Goal: Transaction & Acquisition: Purchase product/service

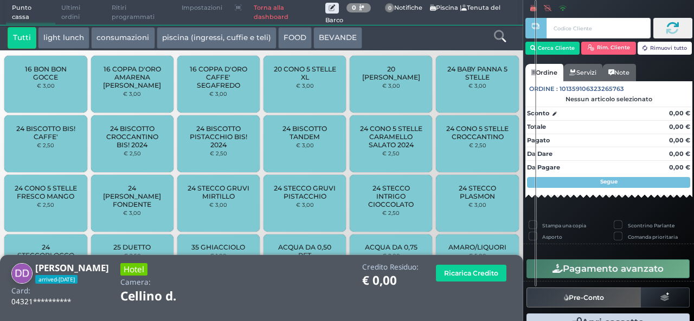
click at [499, 38] on icon at bounding box center [500, 36] width 12 height 12
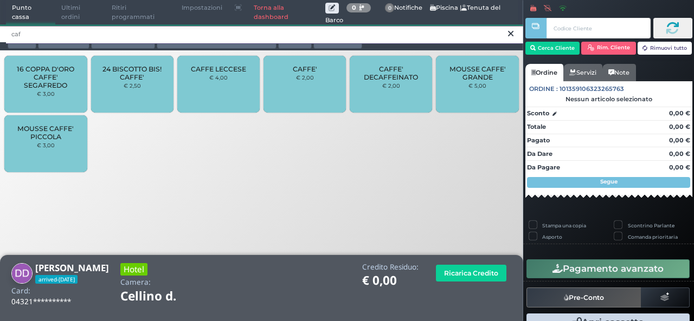
type input "caf"
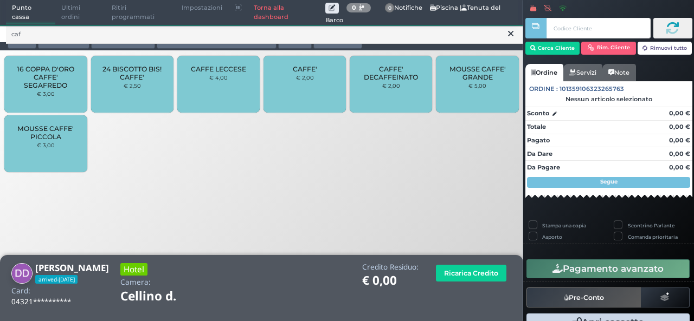
click at [299, 106] on div "CAFFE' € 2,00" at bounding box center [304, 84] width 82 height 57
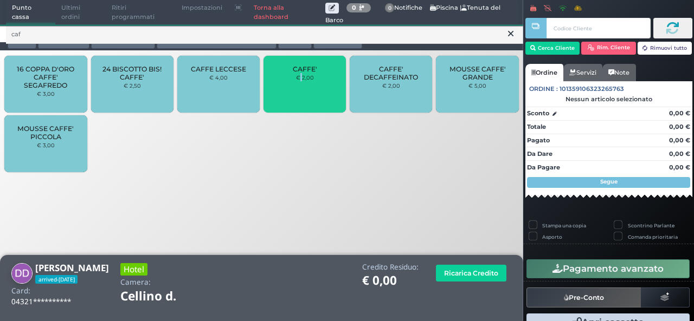
click at [299, 106] on div "CAFFE' € 2,00" at bounding box center [304, 84] width 82 height 57
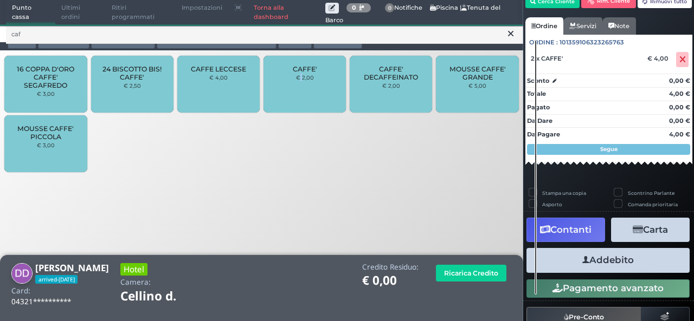
scroll to position [71, 0]
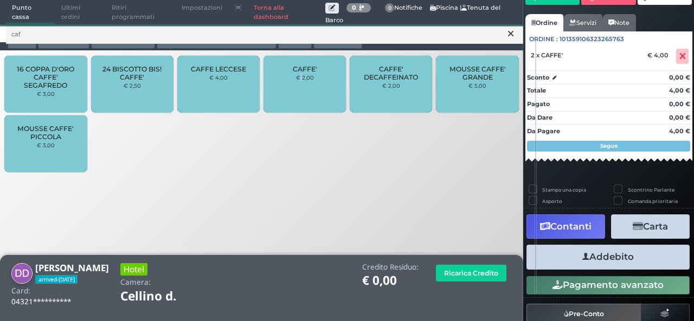
click at [582, 264] on button "Addebito" at bounding box center [607, 257] width 163 height 24
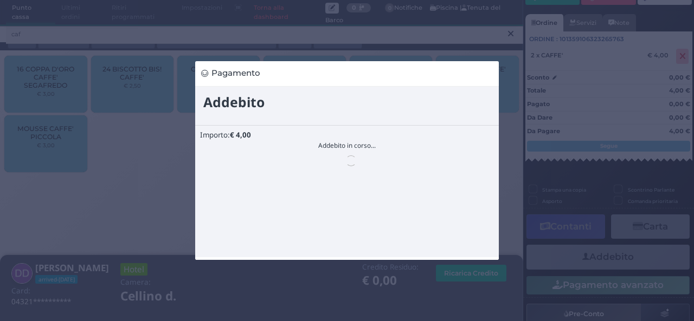
scroll to position [0, 0]
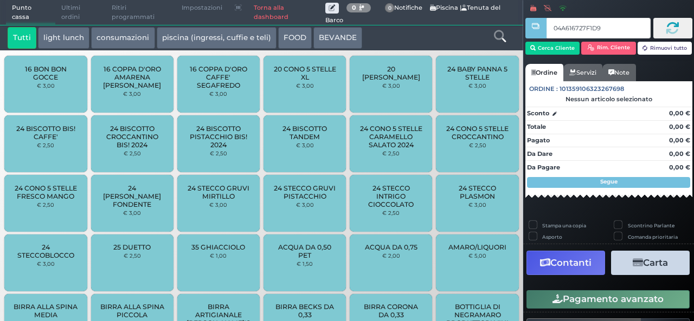
type input "04A616727F1D90"
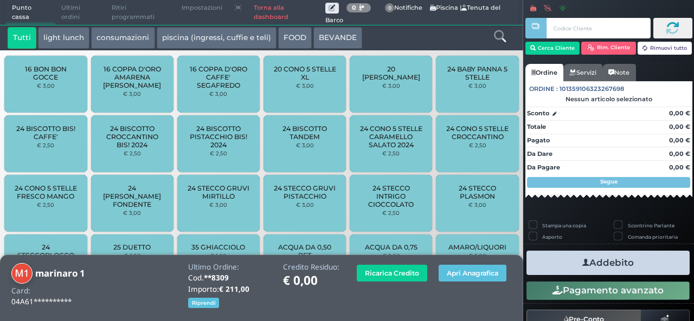
click at [497, 40] on icon at bounding box center [500, 36] width 12 height 12
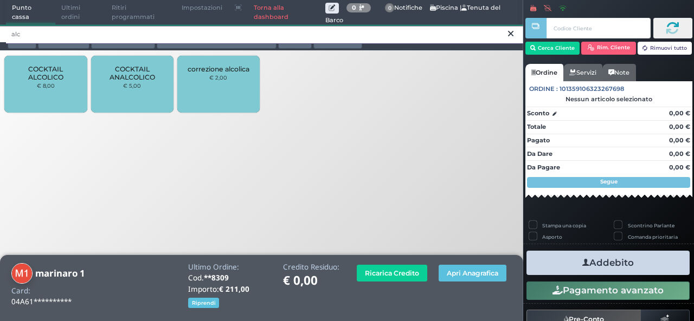
type input "alc"
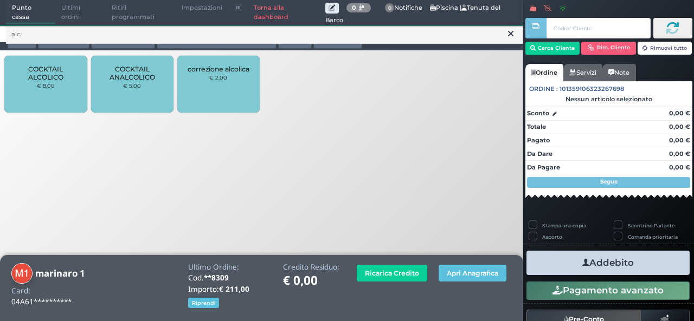
click at [46, 87] on small "€ 8,00" at bounding box center [46, 85] width 18 height 7
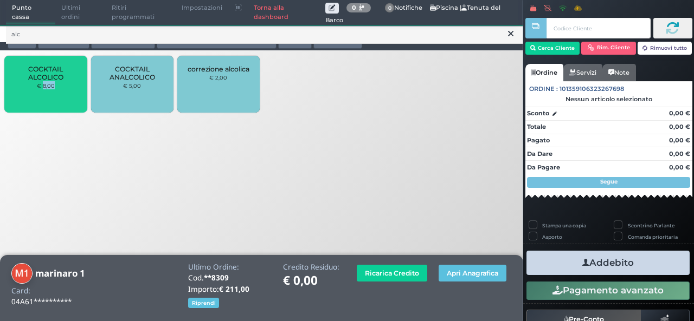
click at [46, 87] on small "€ 8,00" at bounding box center [46, 85] width 18 height 7
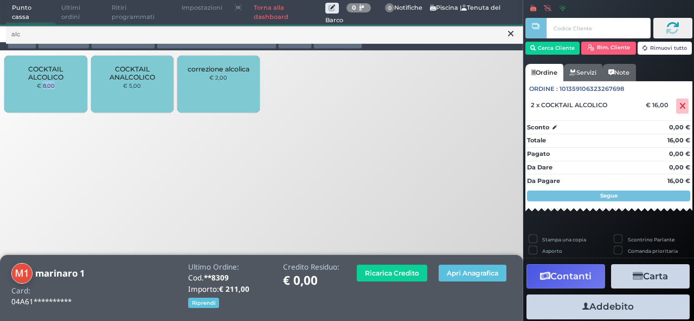
click at [46, 87] on small "€ 8,00" at bounding box center [46, 85] width 18 height 7
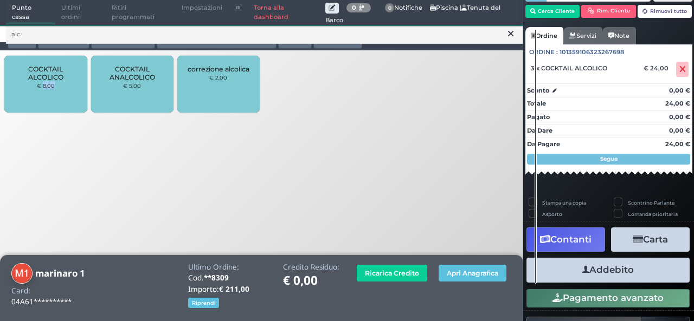
click at [663, 271] on button "Addebito" at bounding box center [607, 270] width 163 height 24
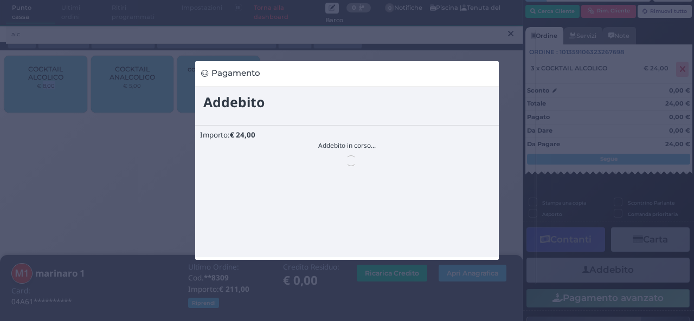
scroll to position [0, 0]
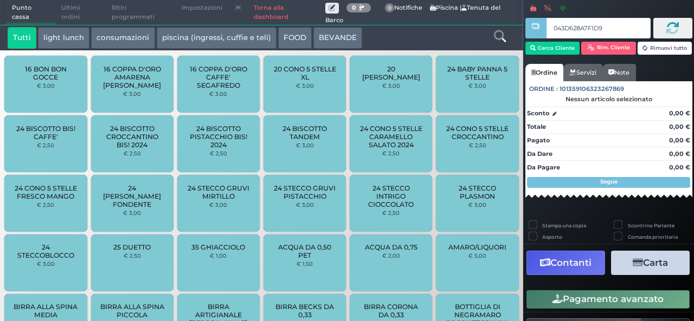
type input "043D628A7F1D91"
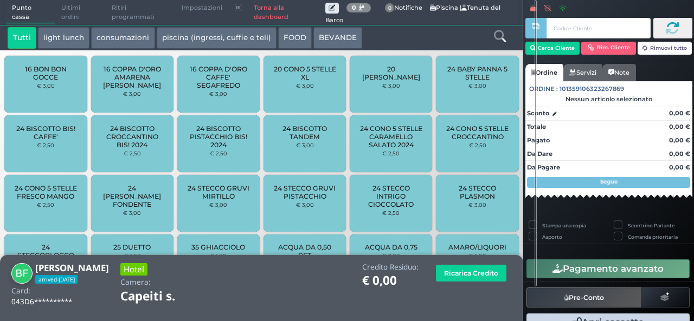
click at [505, 36] on icon at bounding box center [500, 36] width 12 height 12
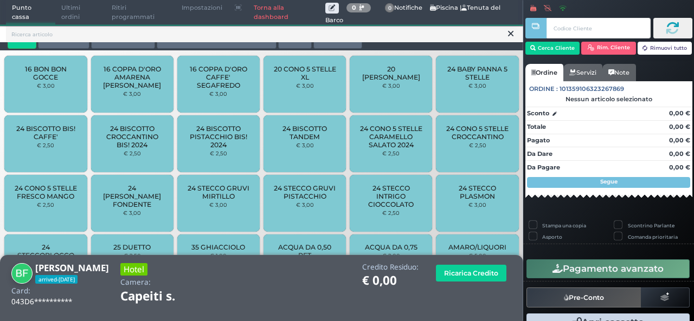
click at [506, 36] on button at bounding box center [511, 34] width 10 height 12
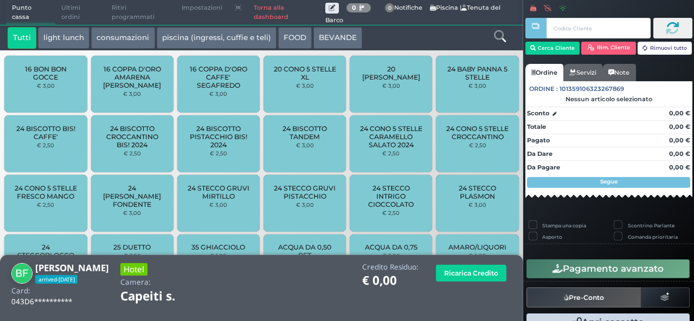
click at [499, 40] on icon at bounding box center [500, 36] width 12 height 12
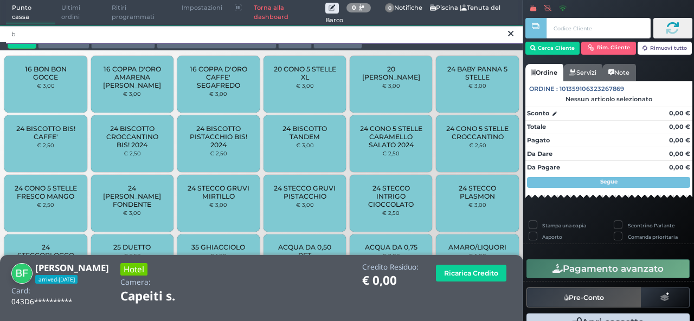
click at [495, 37] on input "b" at bounding box center [264, 34] width 517 height 19
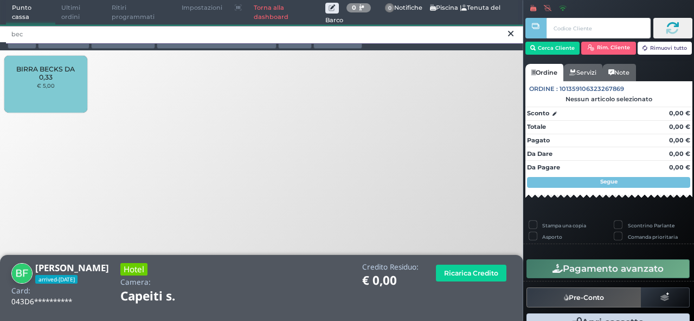
type input "bec"
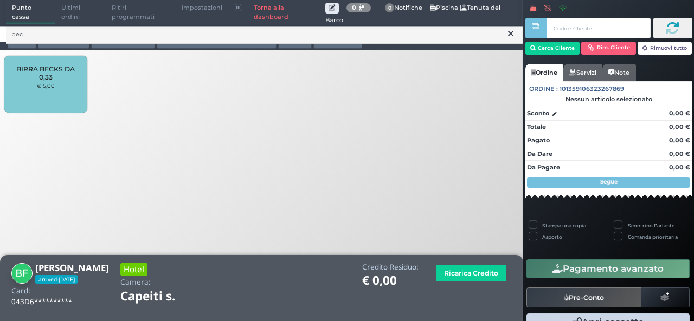
click at [54, 87] on small "€ 5,00" at bounding box center [46, 85] width 18 height 7
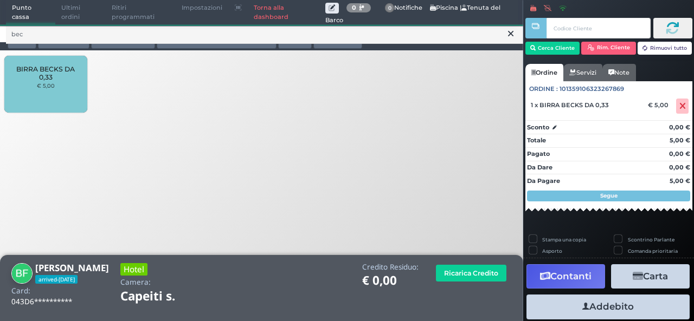
click at [43, 83] on small "€ 5,00" at bounding box center [46, 85] width 18 height 7
click at [679, 107] on icon at bounding box center [682, 106] width 7 height 1
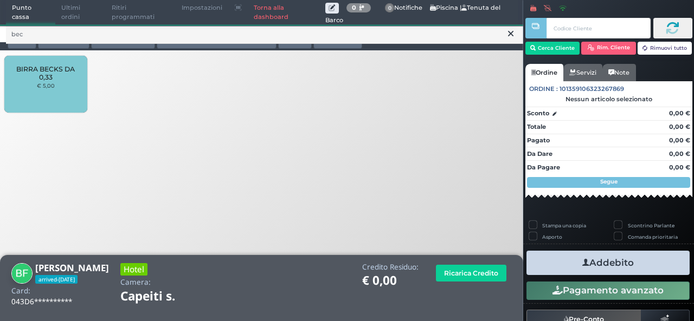
click at [29, 83] on div "BIRRA BECKS DA 0,33 € 5,00" at bounding box center [45, 84] width 82 height 57
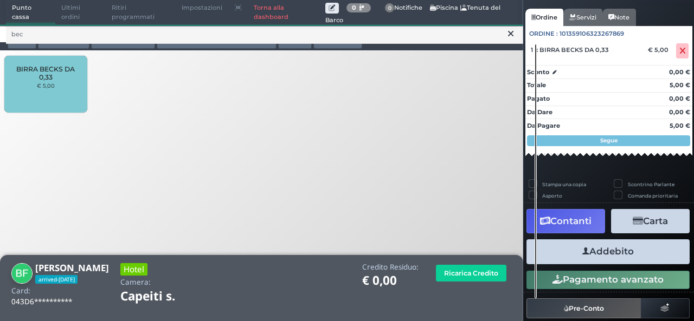
scroll to position [79, 0]
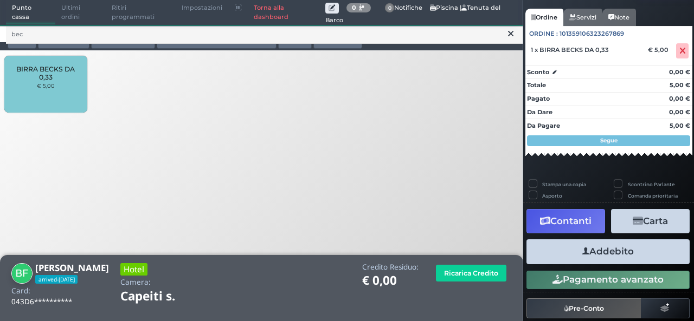
click at [592, 260] on button "Addebito" at bounding box center [607, 252] width 163 height 24
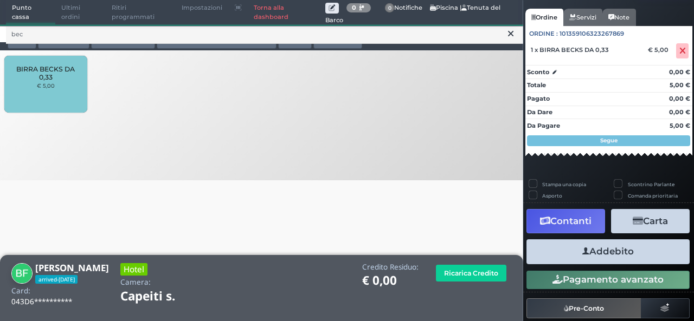
scroll to position [76, 0]
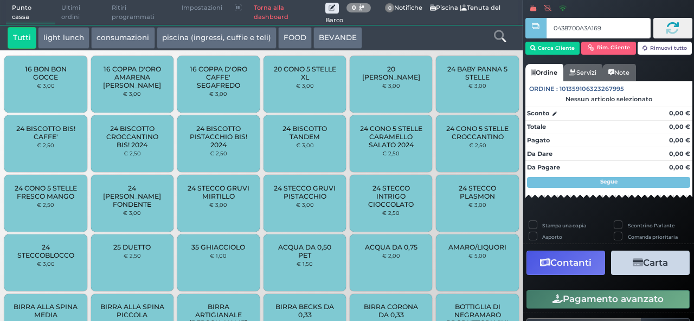
type input "0438700A3A1691"
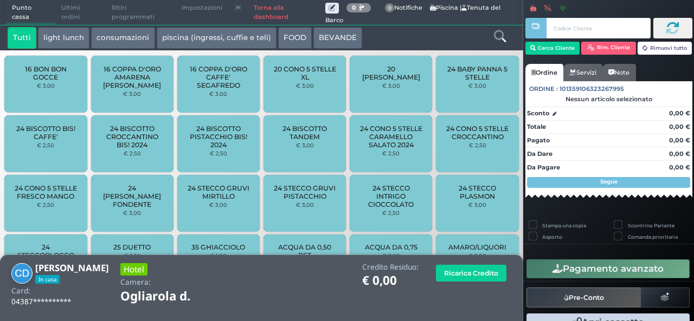
click at [494, 34] on icon at bounding box center [500, 36] width 12 height 12
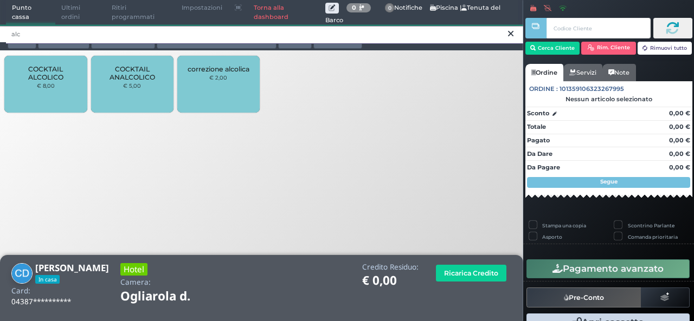
type input "alc"
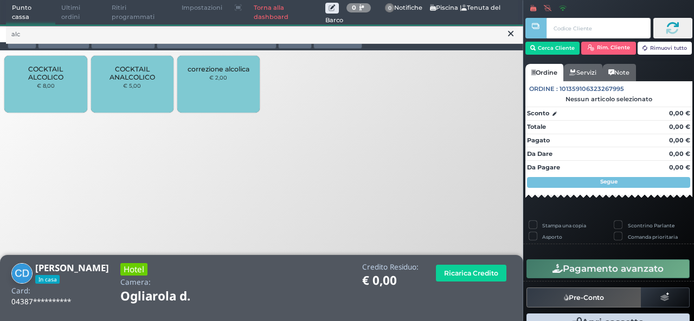
click at [36, 97] on div "COCKTAIL ALCOLICO € 8,00" at bounding box center [45, 84] width 82 height 57
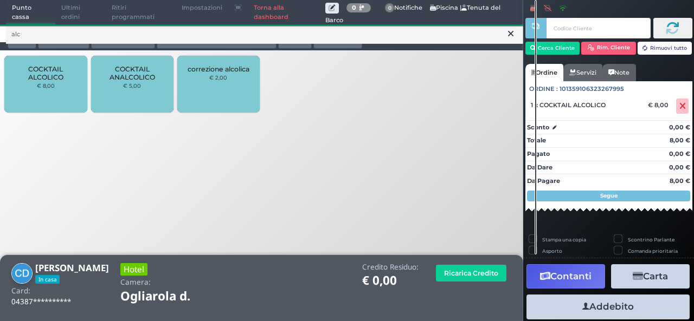
click at [509, 31] on icon at bounding box center [510, 33] width 5 height 11
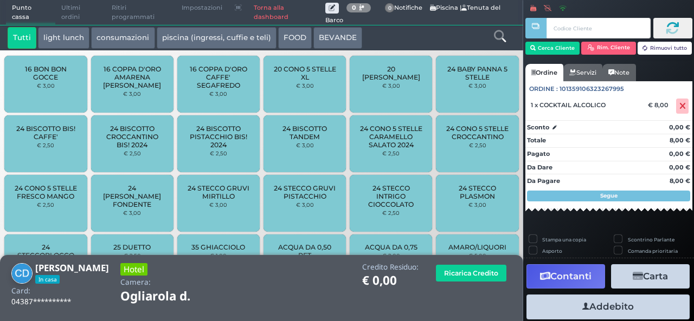
click at [506, 36] on div at bounding box center [499, 38] width 43 height 22
click at [501, 36] on icon at bounding box center [500, 36] width 12 height 12
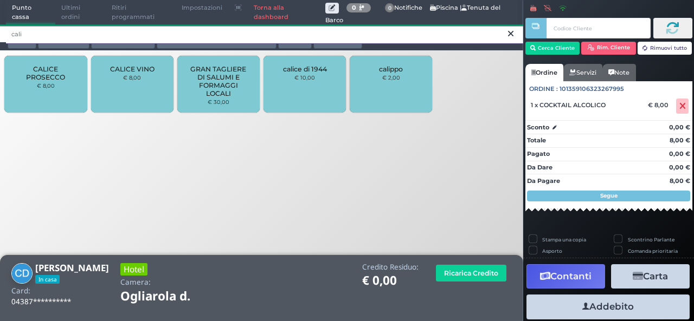
type input "cali"
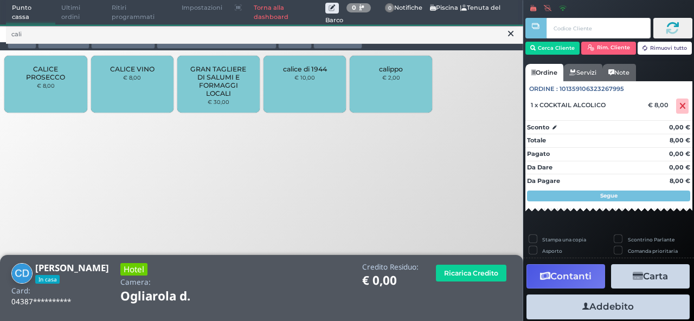
click at [59, 111] on div "CALICE PROSECCO € 8,00" at bounding box center [45, 84] width 82 height 57
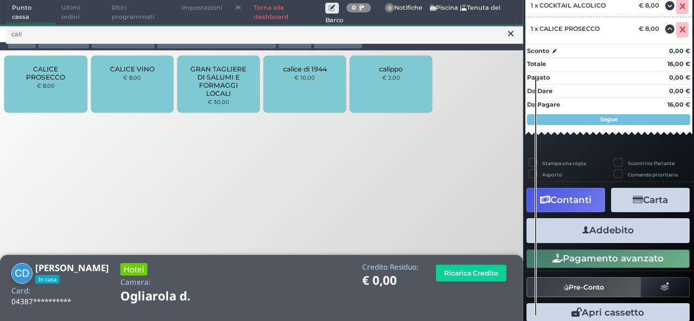
scroll to position [143, 0]
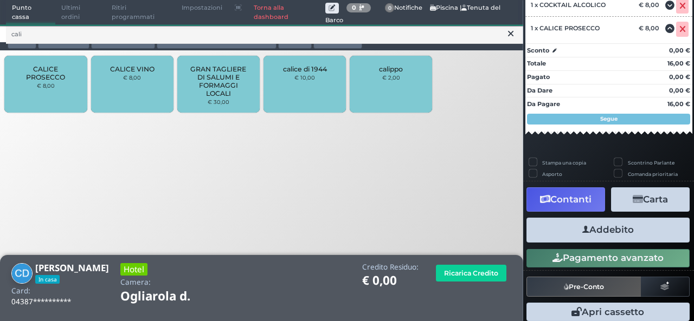
click at [617, 225] on button "Addebito" at bounding box center [607, 230] width 163 height 24
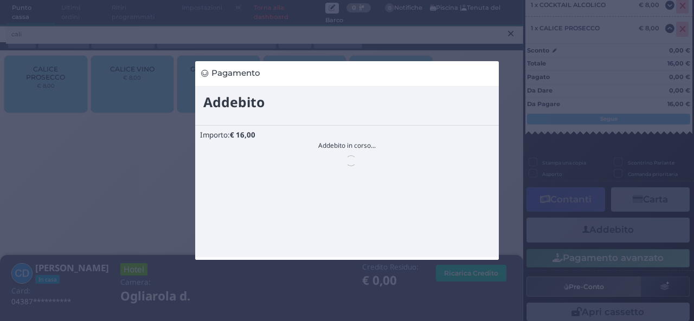
scroll to position [0, 0]
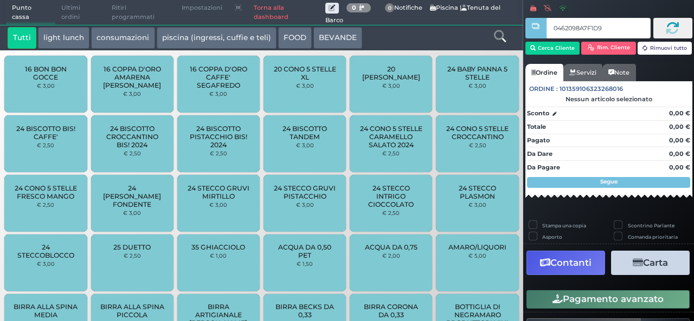
type input "0462098A7F1D95"
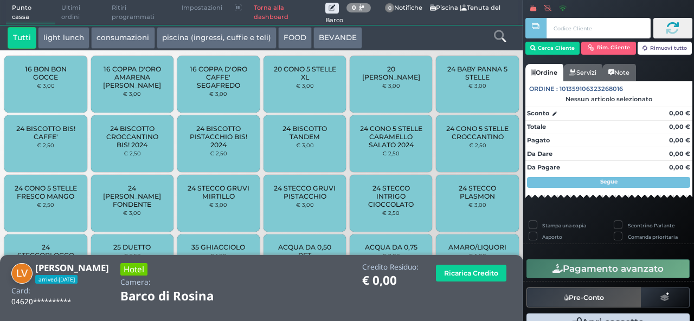
click at [229, 36] on button "piscina (ingressi, cuffie e teli)" at bounding box center [217, 38] width 120 height 22
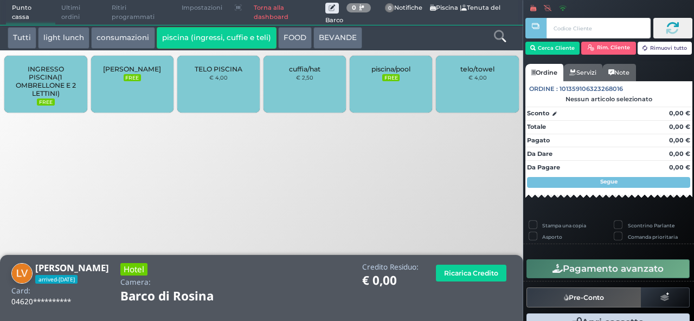
click at [298, 80] on small "€ 2,50" at bounding box center [304, 77] width 17 height 7
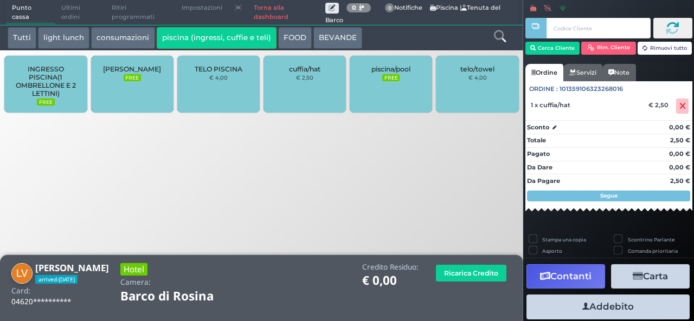
click at [298, 80] on small "€ 2,50" at bounding box center [304, 77] width 17 height 7
click at [600, 302] on button "Addebito" at bounding box center [607, 307] width 163 height 24
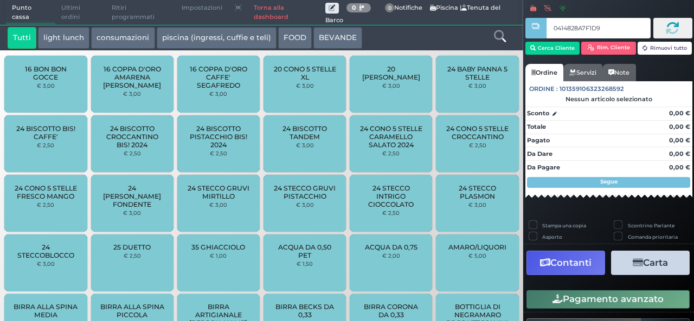
type input "0414828A7F1D91"
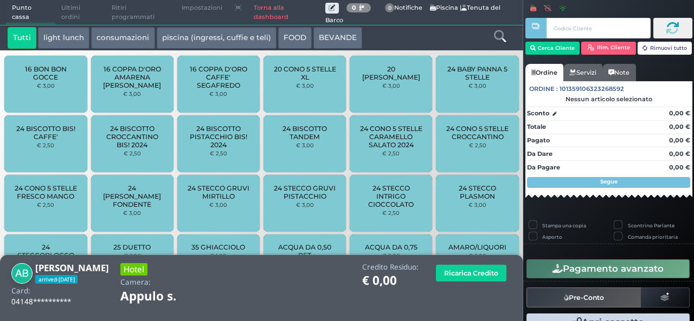
click at [501, 44] on div at bounding box center [499, 38] width 43 height 22
click at [496, 31] on icon at bounding box center [500, 36] width 12 height 12
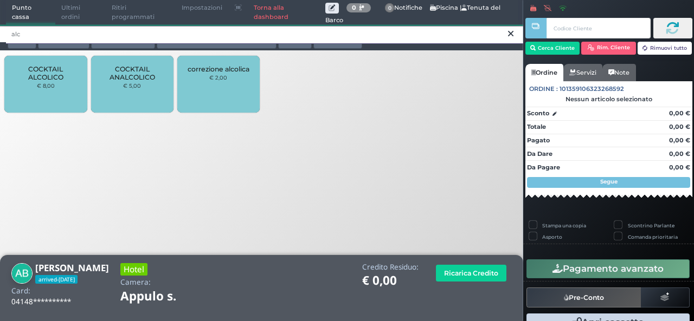
type input "alc"
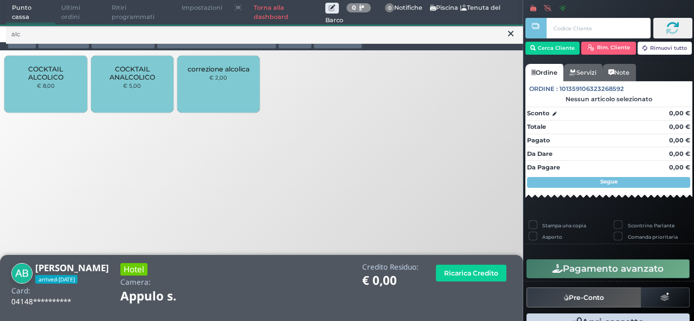
click at [37, 92] on div "COCKTAIL ALCOLICO € 8,00" at bounding box center [45, 84] width 82 height 57
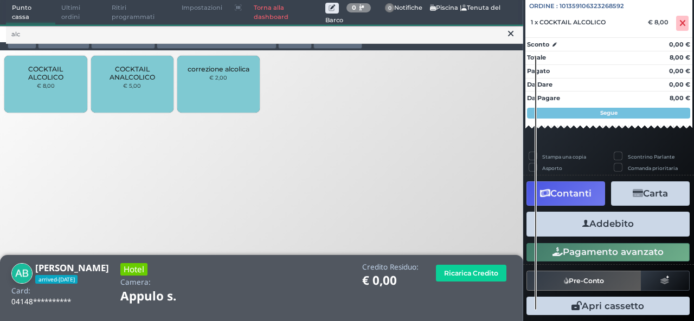
scroll to position [120, 0]
click at [611, 231] on button "Addebito" at bounding box center [607, 224] width 163 height 24
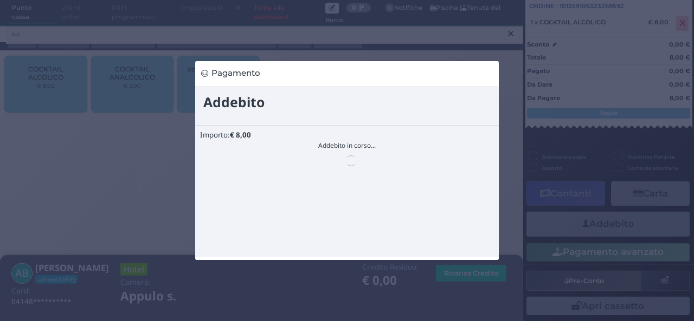
scroll to position [0, 0]
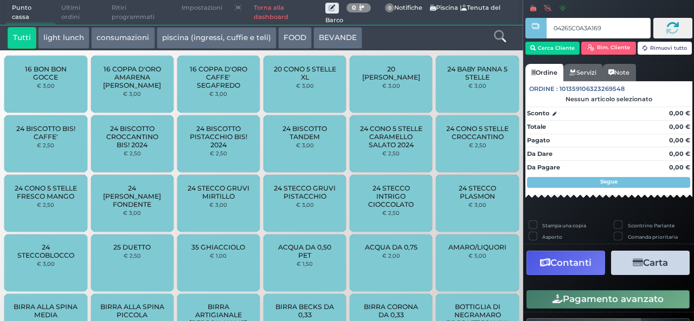
type input "04265C0A3A1691"
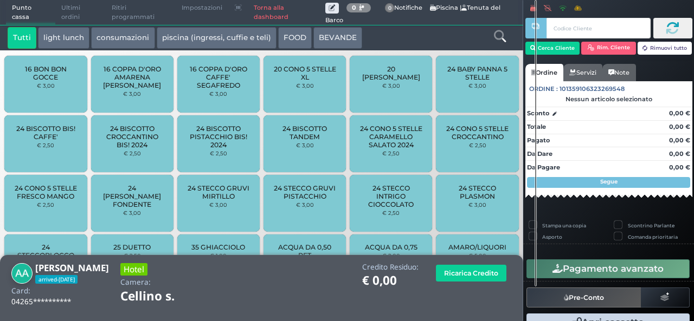
click at [499, 33] on icon at bounding box center [500, 36] width 12 height 12
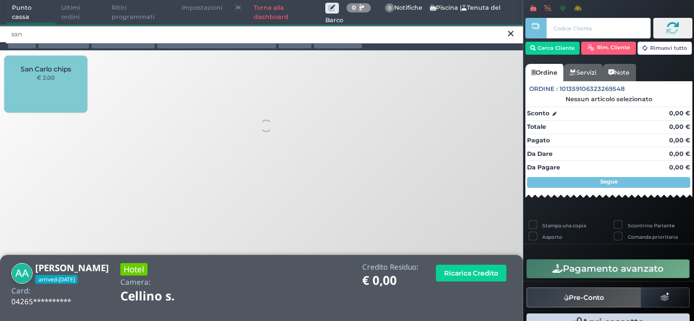
type input "san"
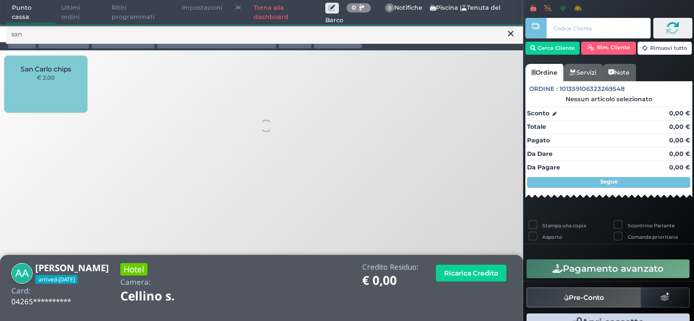
click at [69, 63] on div "San Carlo chips € 2,00" at bounding box center [45, 84] width 82 height 57
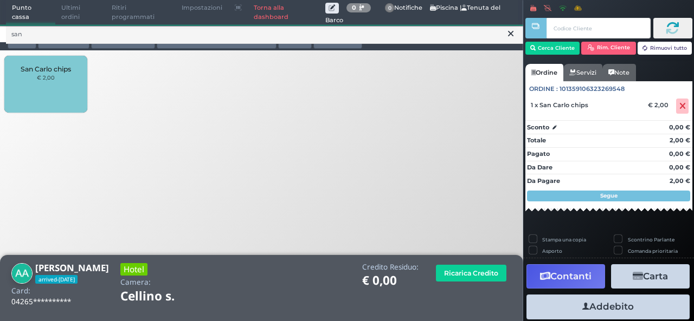
click at [512, 36] on icon at bounding box center [510, 33] width 5 height 11
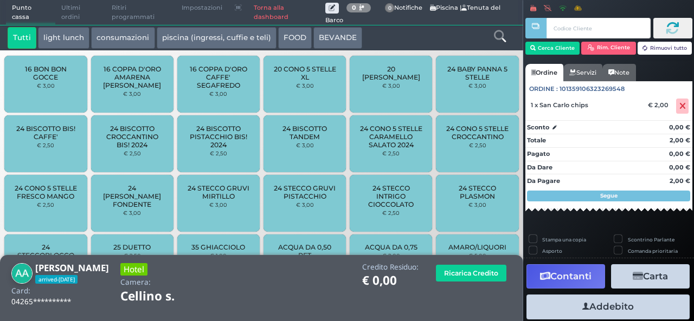
click at [496, 33] on icon at bounding box center [500, 36] width 12 height 12
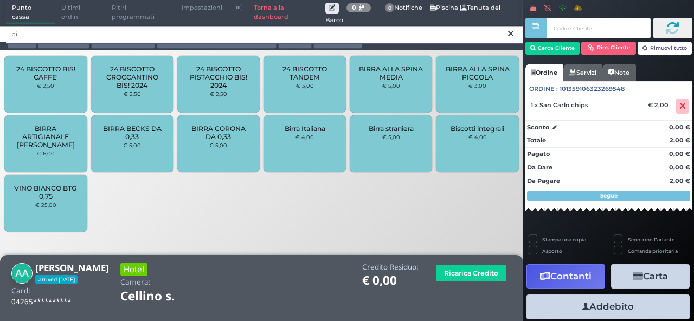
type input "bi"
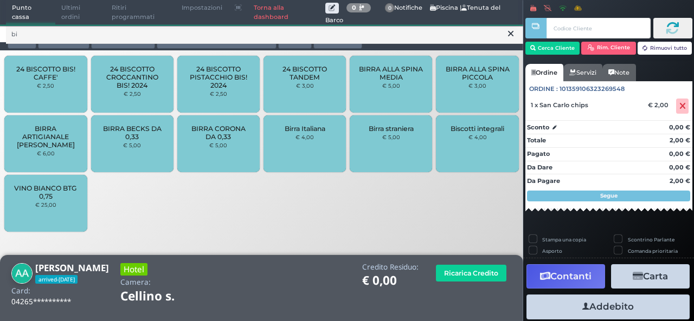
click at [389, 73] on span "BIRRA ALLA SPINA MEDIA" at bounding box center [391, 73] width 64 height 16
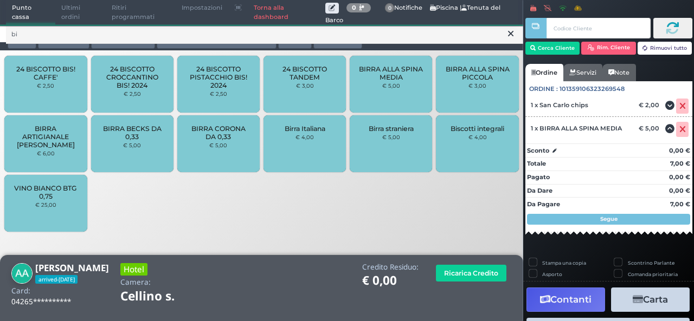
click at [508, 35] on icon at bounding box center [510, 33] width 5 height 11
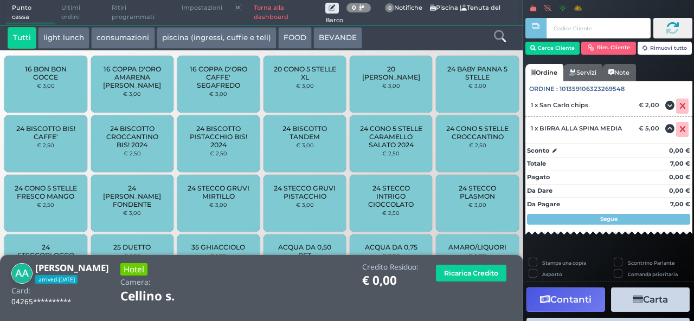
click at [498, 37] on icon at bounding box center [500, 36] width 12 height 12
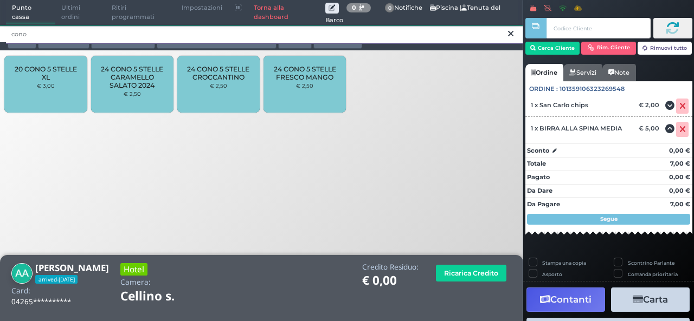
type input "cono"
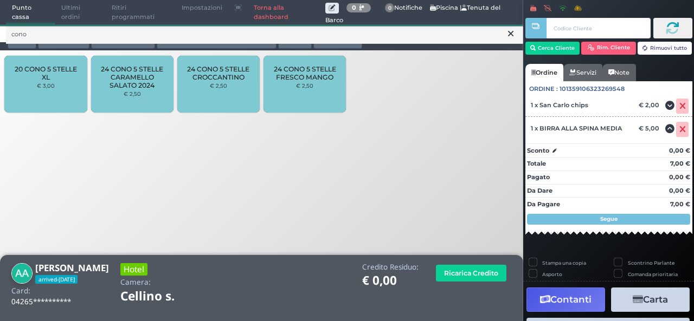
click at [303, 76] on span "24 CONO 5 STELLE FRESCO MANGO" at bounding box center [305, 73] width 64 height 16
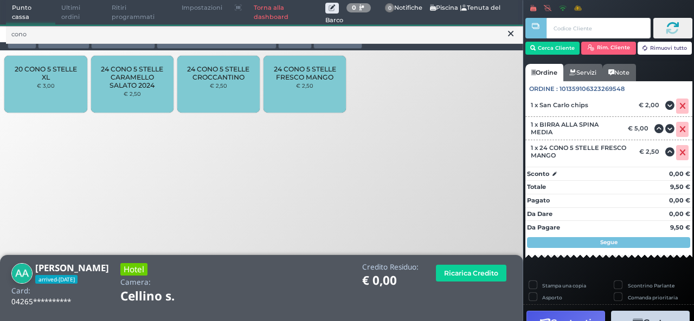
click at [509, 33] on icon at bounding box center [510, 33] width 5 height 11
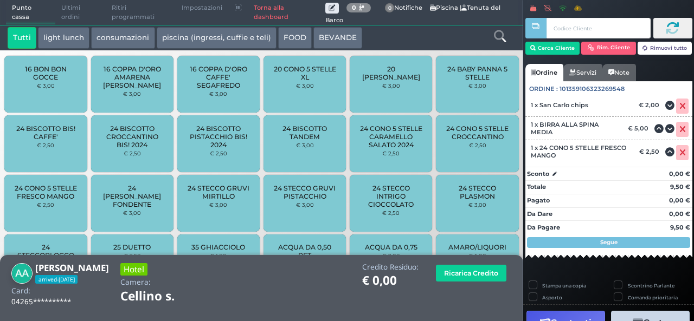
click at [504, 34] on icon at bounding box center [500, 36] width 12 height 12
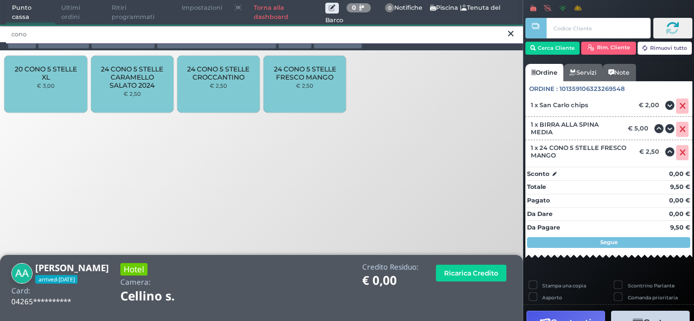
type input "cono"
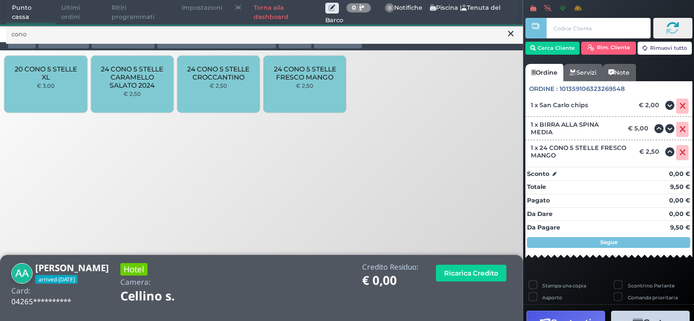
click at [198, 89] on div "24 CONO 5 STELLE CROCCANTINO € 2,50" at bounding box center [218, 84] width 82 height 57
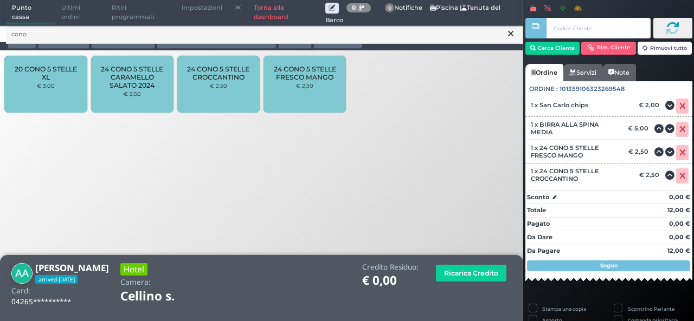
click at [509, 37] on icon at bounding box center [510, 33] width 5 height 11
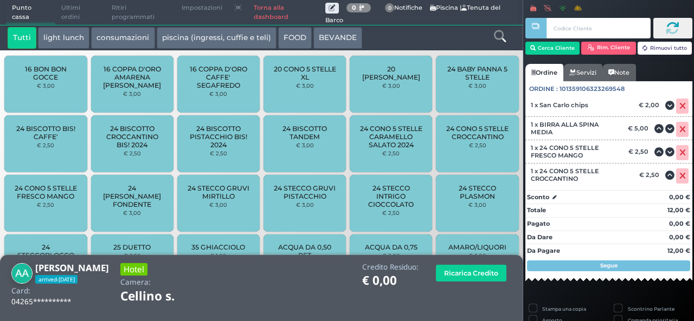
click at [500, 37] on icon at bounding box center [500, 36] width 12 height 12
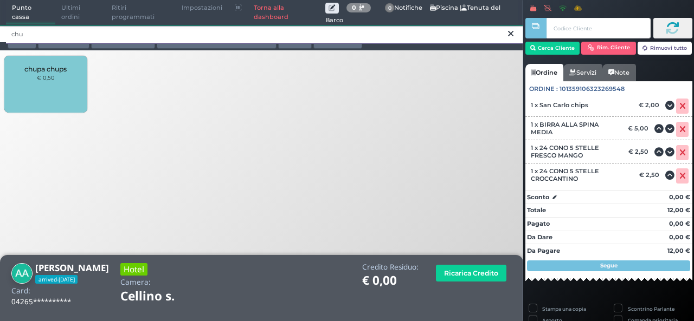
type input "chu"
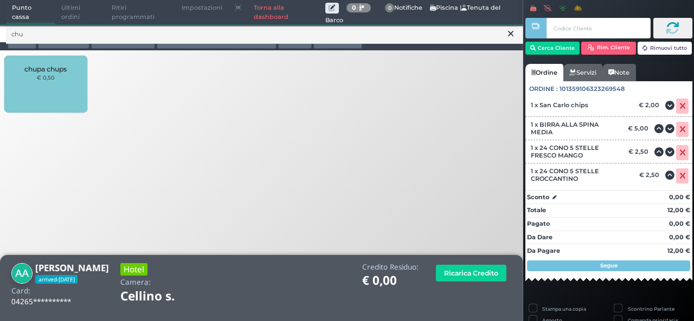
click at [20, 83] on div "chupa chups € 0,50" at bounding box center [45, 84] width 82 height 57
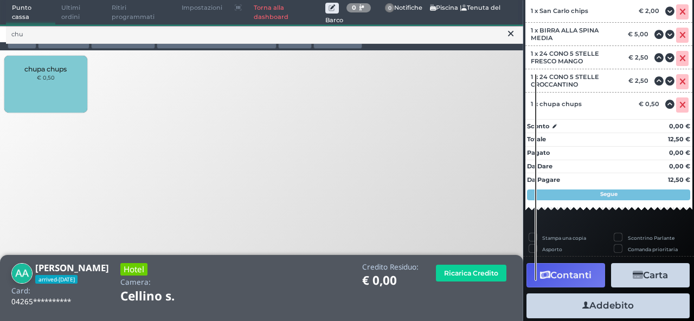
scroll to position [182, 0]
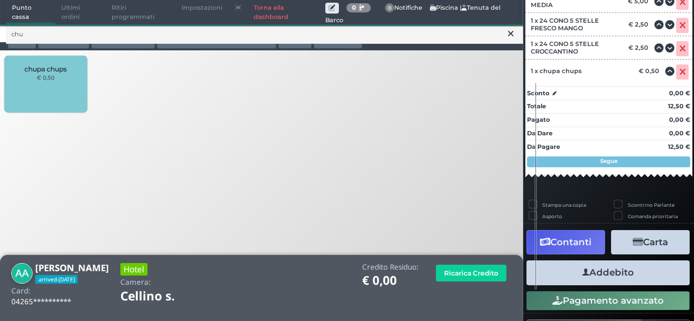
click at [582, 273] on icon "button" at bounding box center [585, 272] width 7 height 11
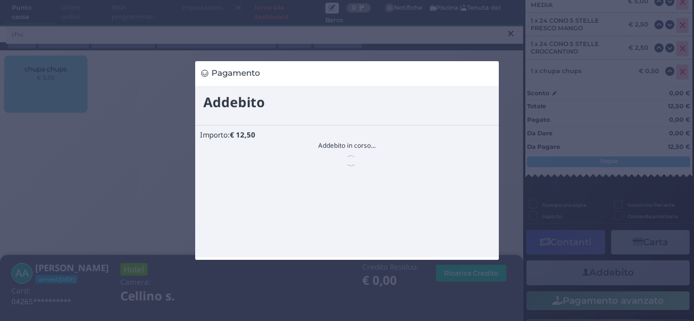
scroll to position [0, 0]
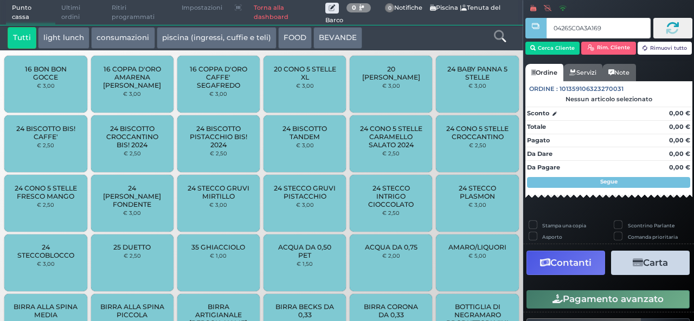
type input "04265C0A3A1691"
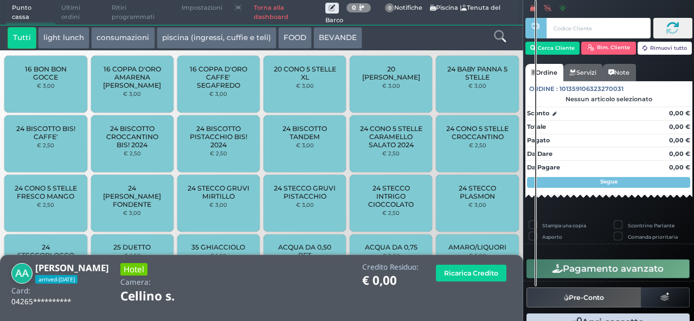
scroll to position [24, 0]
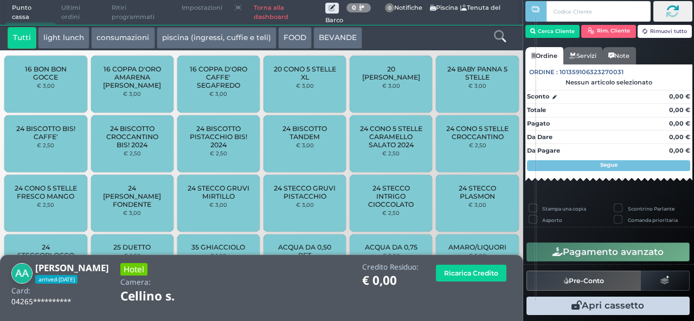
click at [496, 39] on icon at bounding box center [500, 36] width 12 height 12
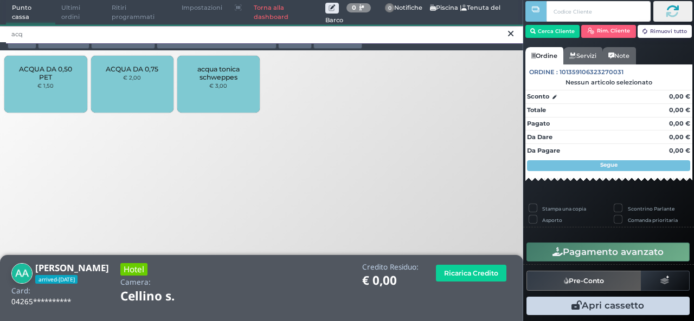
type input "acq"
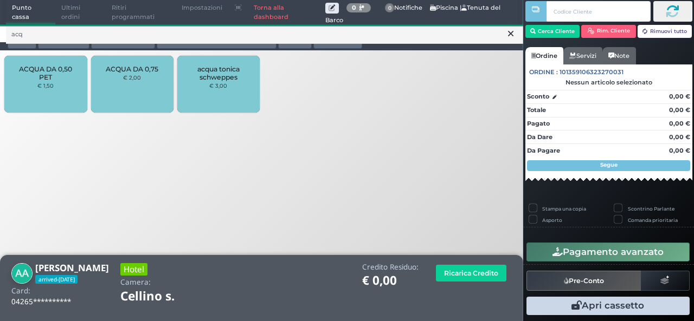
click at [61, 92] on div "ACQUA DA 0,50 PET € 1,50" at bounding box center [45, 84] width 82 height 57
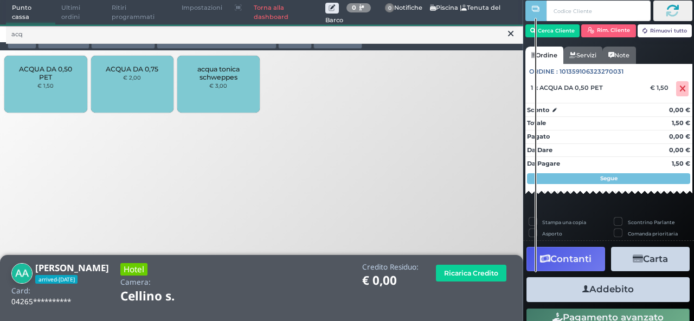
scroll to position [73, 0]
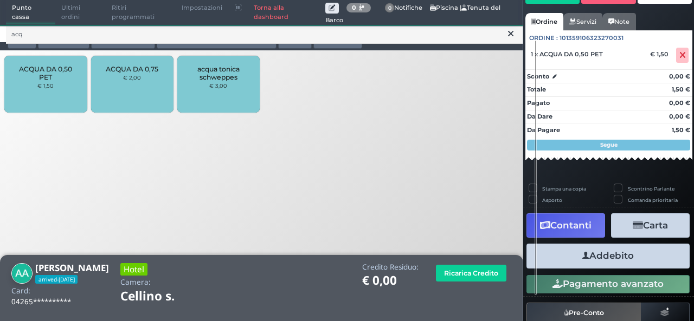
click at [606, 257] on button "Addebito" at bounding box center [607, 256] width 163 height 24
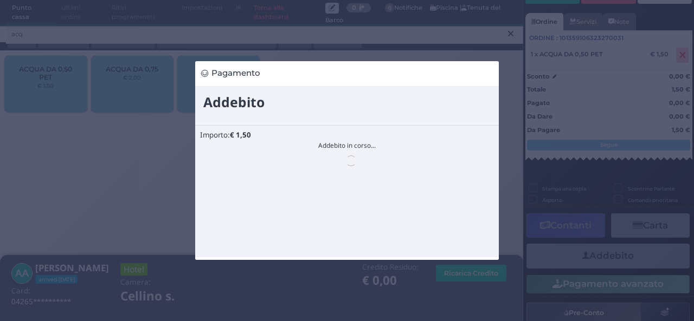
scroll to position [0, 0]
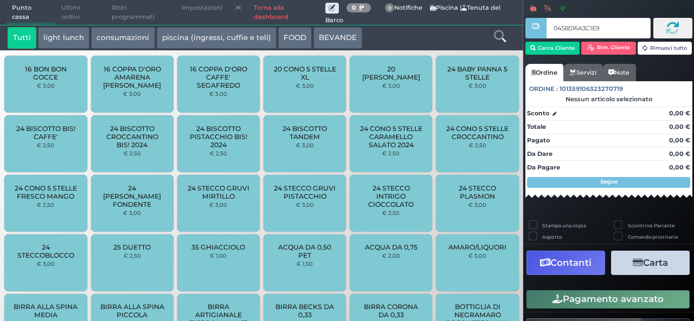
type input "045B516A3C1E90"
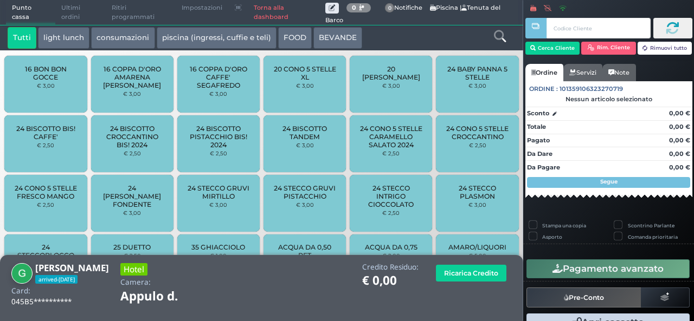
click at [494, 37] on icon at bounding box center [500, 36] width 12 height 12
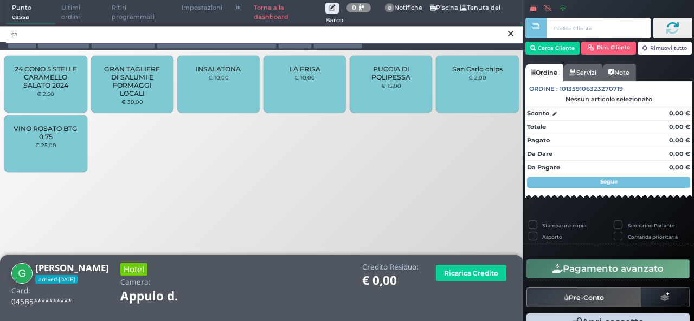
type input "sa"
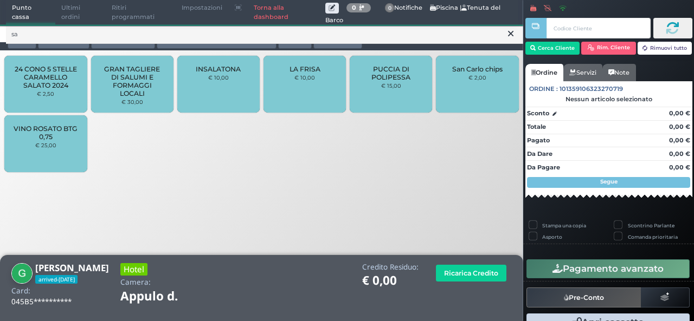
click at [437, 96] on div "San Carlo chips € 2,00" at bounding box center [477, 84] width 82 height 57
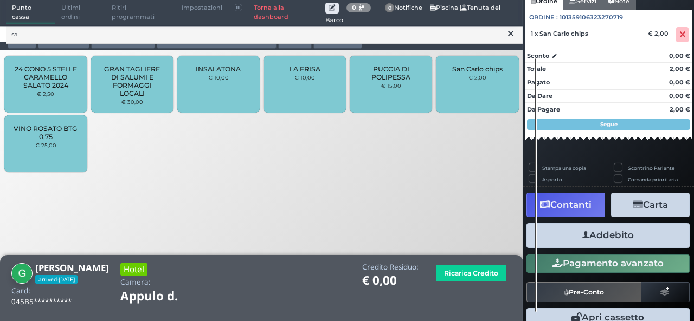
scroll to position [105, 0]
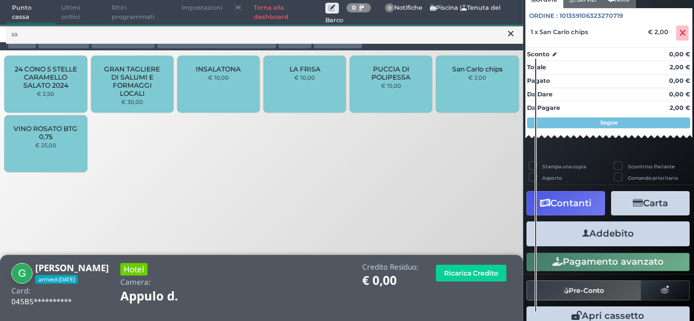
click at [572, 237] on button "Addebito" at bounding box center [607, 234] width 163 height 24
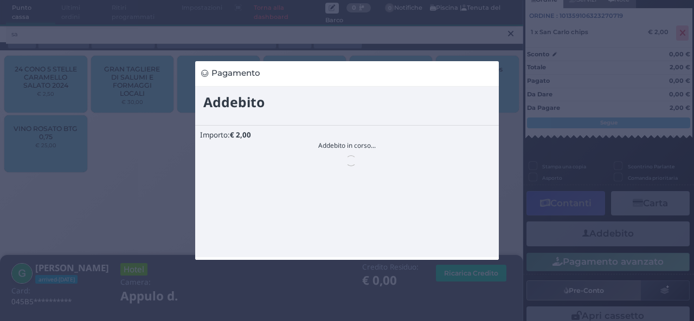
scroll to position [0, 0]
